Goal: Task Accomplishment & Management: Manage account settings

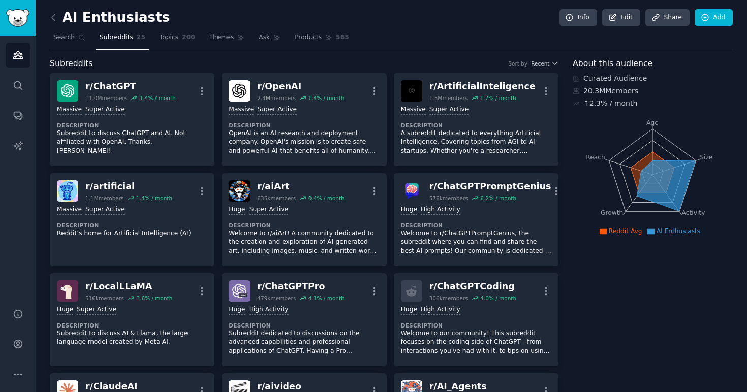
click at [113, 39] on span "Subreddits" at bounding box center [117, 37] width 34 height 9
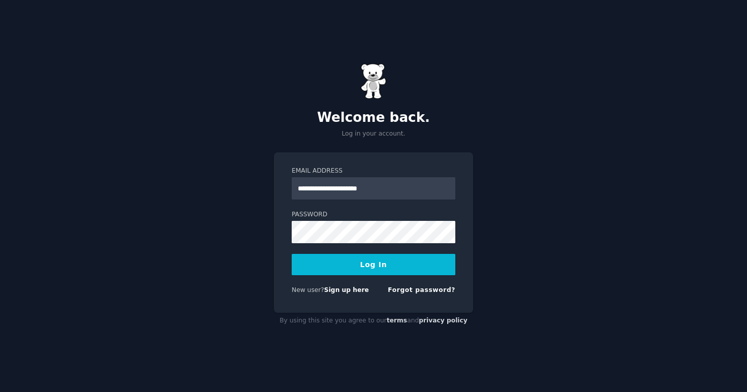
type input "**********"
click at [369, 264] on button "Log In" at bounding box center [374, 264] width 164 height 21
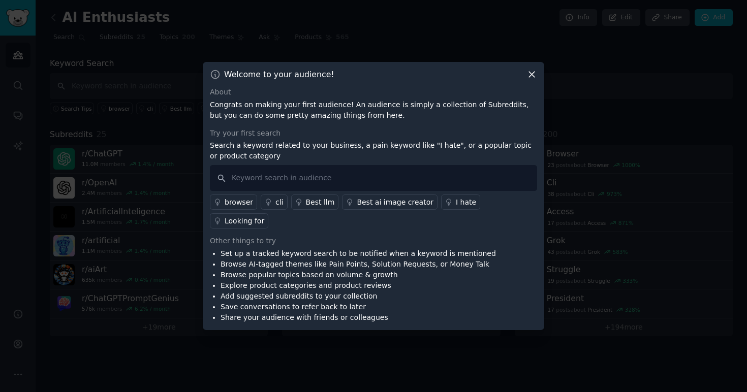
click at [533, 80] on icon at bounding box center [532, 74] width 11 height 11
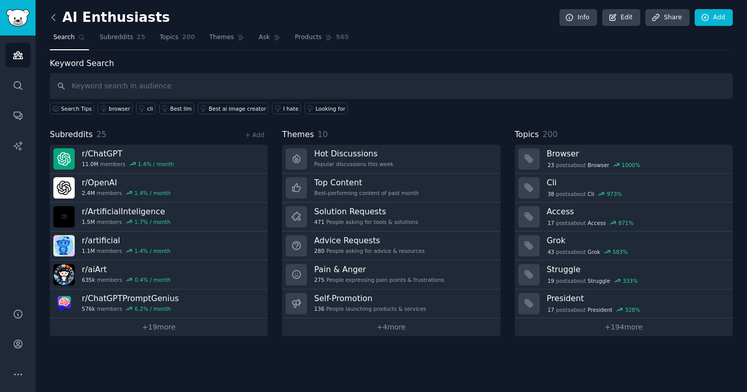
click at [54, 16] on icon at bounding box center [53, 17] width 11 height 11
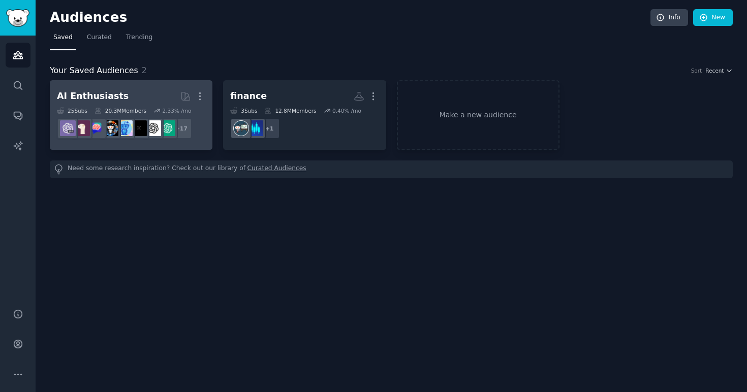
click at [127, 97] on h2 "AI Enthusiasts More" at bounding box center [131, 96] width 148 height 18
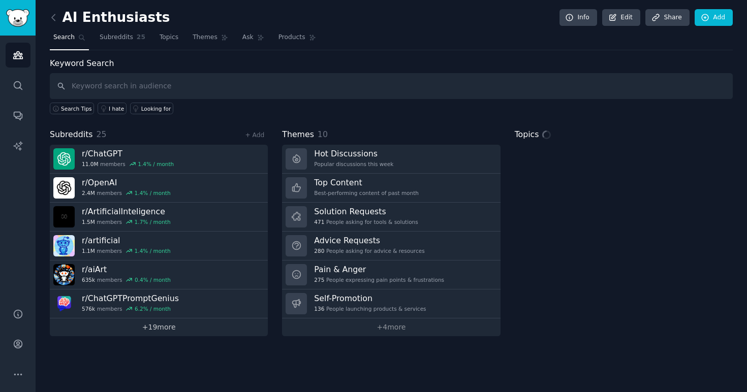
click at [153, 331] on link "+ 19 more" at bounding box center [159, 328] width 218 height 18
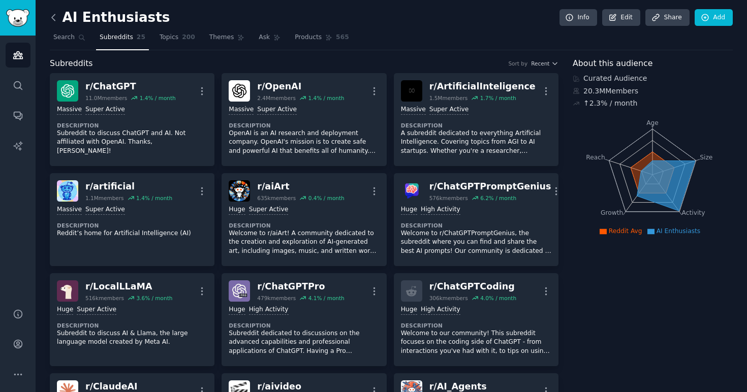
click at [54, 17] on icon at bounding box center [53, 17] width 11 height 11
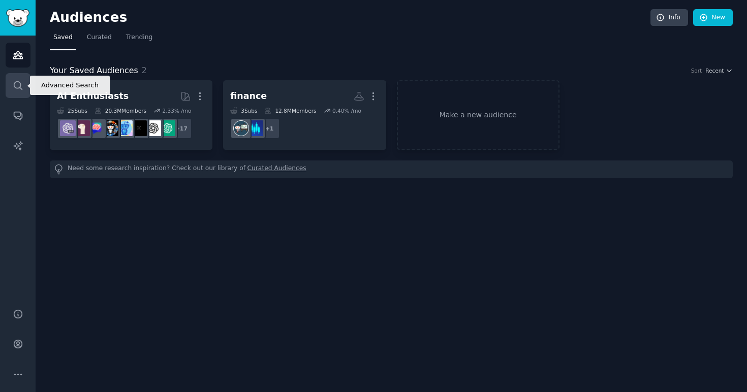
click at [11, 85] on link "Search" at bounding box center [18, 85] width 25 height 25
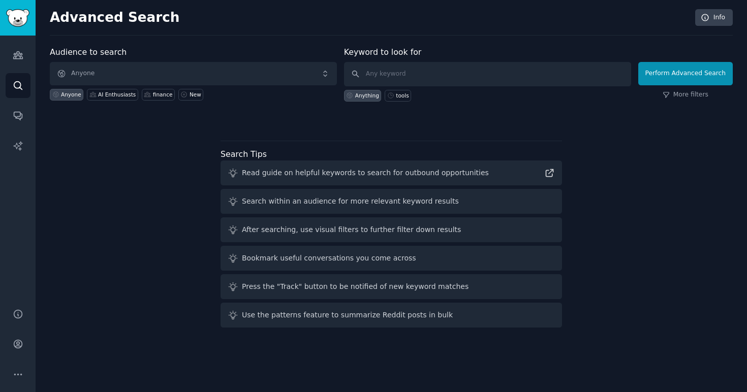
click at [118, 75] on span "Anyone" at bounding box center [193, 73] width 287 height 23
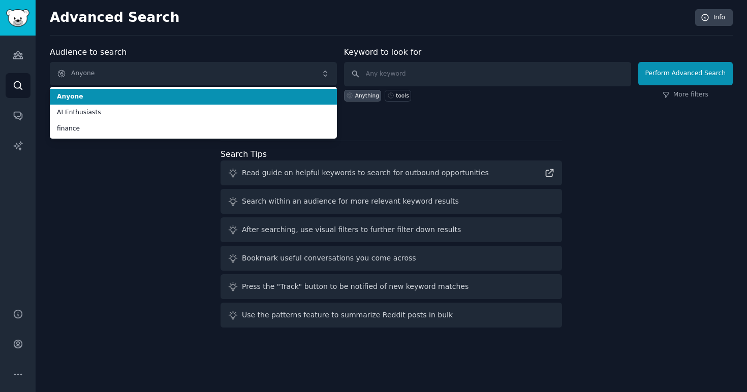
click at [118, 75] on span "Anyone" at bounding box center [193, 73] width 287 height 23
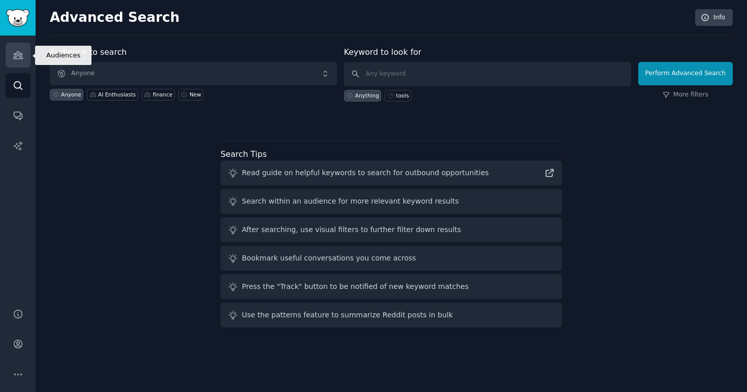
click at [22, 55] on icon "Sidebar" at bounding box center [18, 55] width 11 height 11
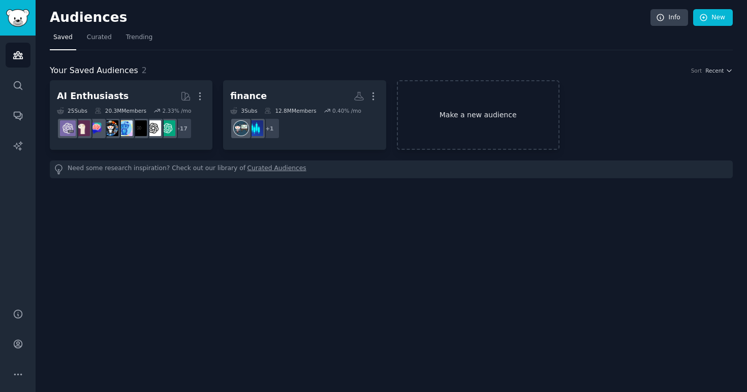
click at [480, 122] on link "Make a new audience" at bounding box center [478, 115] width 163 height 70
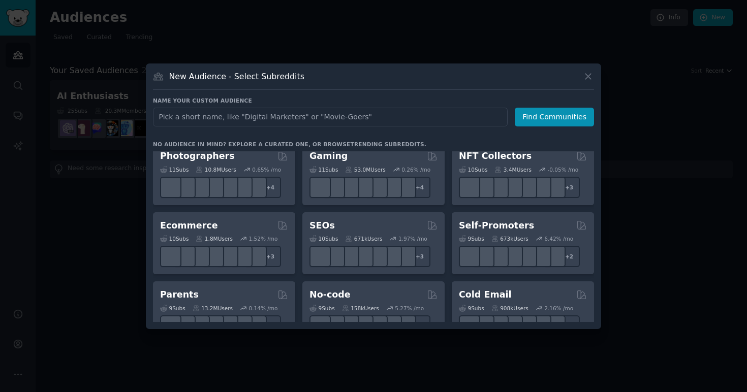
scroll to position [281, 0]
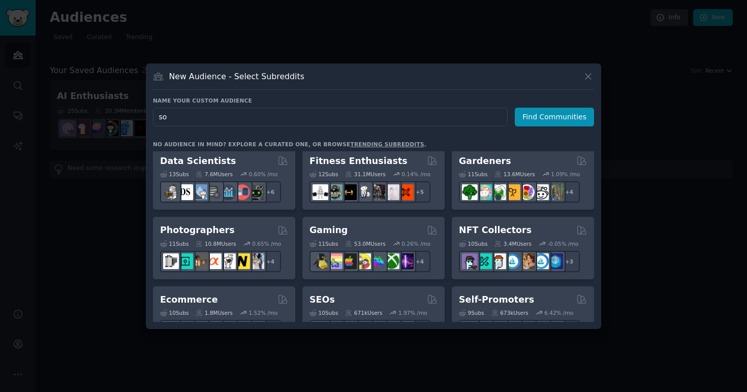
type input "s"
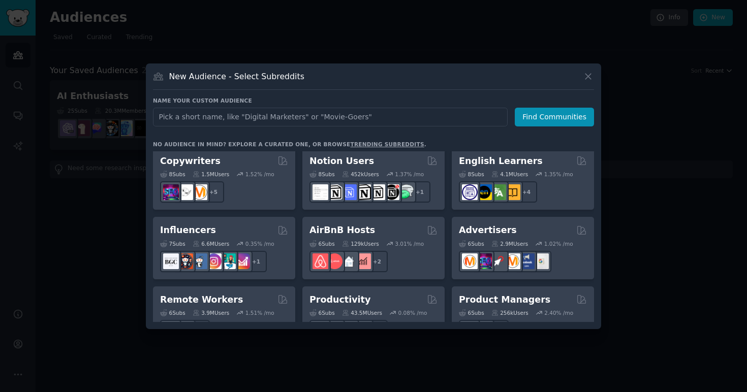
scroll to position [0, 0]
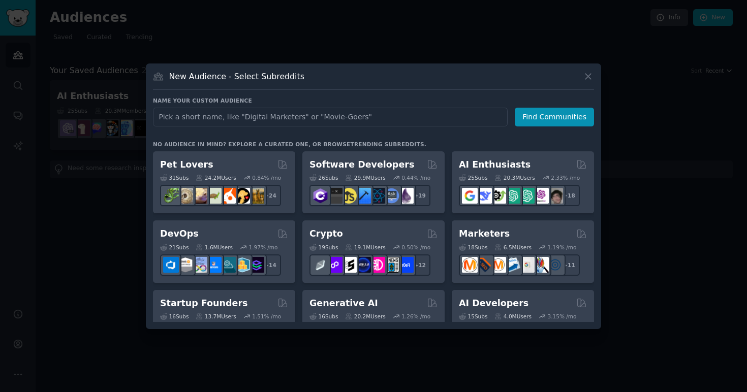
click at [590, 75] on icon at bounding box center [588, 76] width 11 height 11
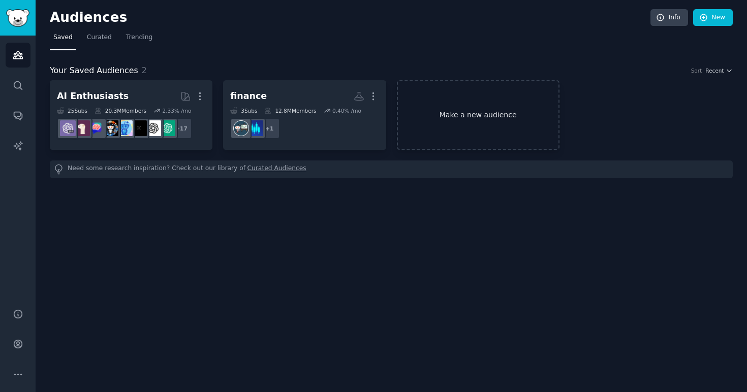
click at [465, 123] on link "Make a new audience" at bounding box center [478, 115] width 163 height 70
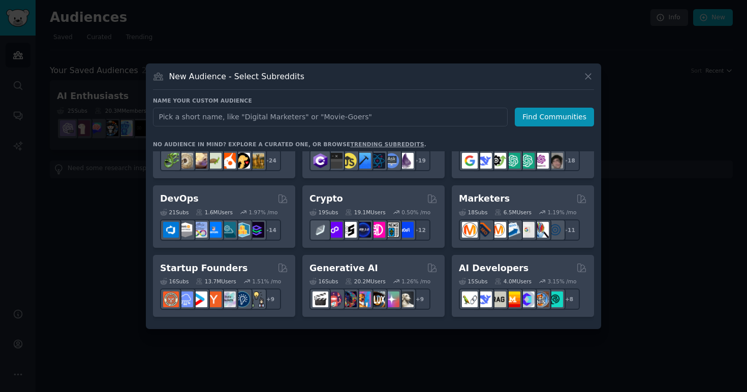
scroll to position [83, 0]
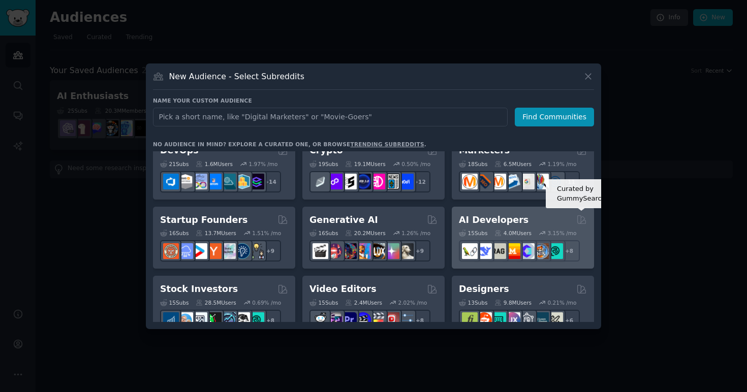
click at [585, 218] on icon at bounding box center [581, 219] width 11 height 11
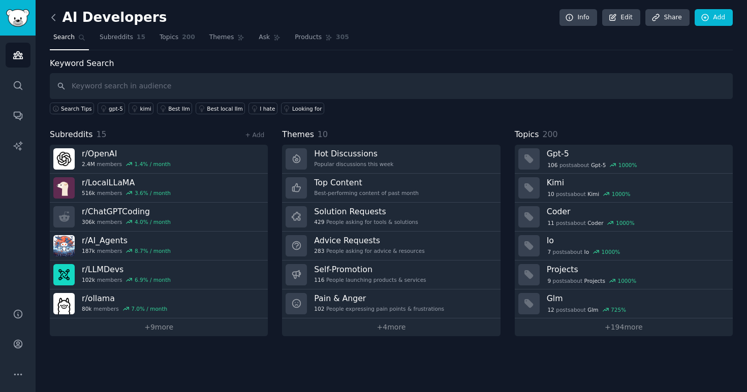
click at [56, 18] on icon at bounding box center [53, 17] width 11 height 11
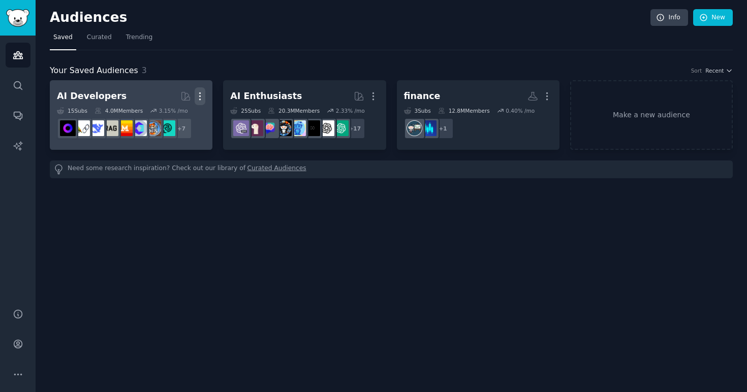
click at [200, 94] on icon "button" at bounding box center [200, 96] width 11 height 11
click at [174, 114] on p "Delete" at bounding box center [172, 117] width 23 height 11
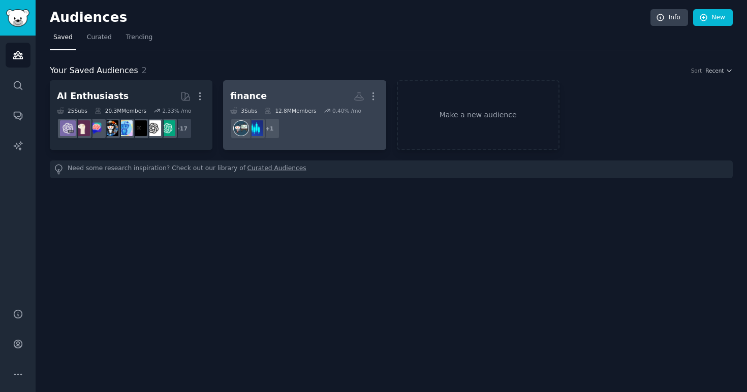
click at [359, 118] on dd "r/SECFilingsAI + 1" at bounding box center [304, 128] width 148 height 28
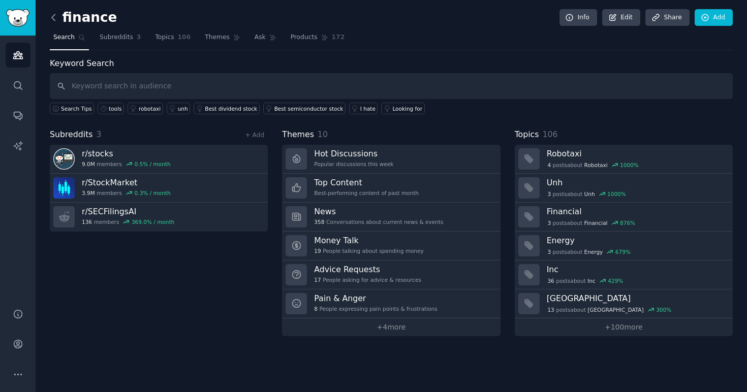
click at [56, 19] on icon at bounding box center [53, 17] width 11 height 11
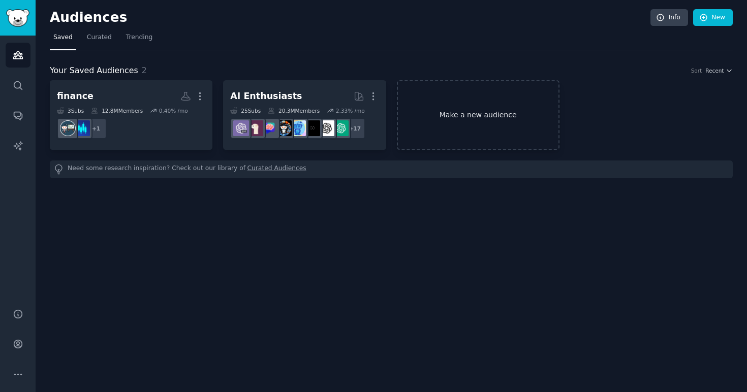
click at [462, 133] on link "Make a new audience" at bounding box center [478, 115] width 163 height 70
